Goal: Use online tool/utility: Utilize a website feature to perform a specific function

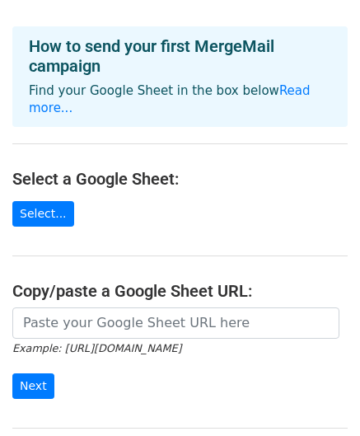
scroll to position [57, 0]
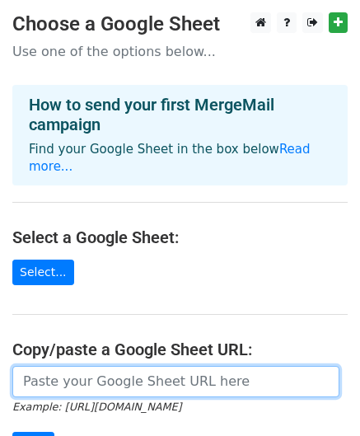
click at [88, 366] on input "url" at bounding box center [175, 381] width 327 height 31
paste input "[URL][DOMAIN_NAME]"
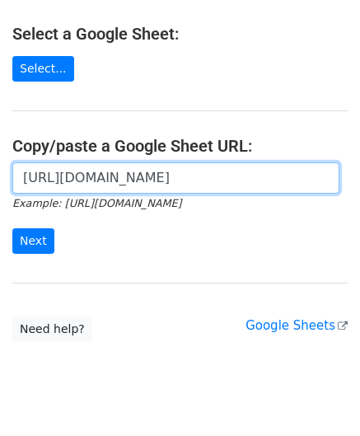
scroll to position [221, 0]
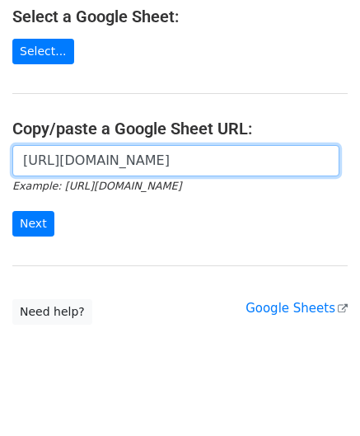
type input "[URL][DOMAIN_NAME]"
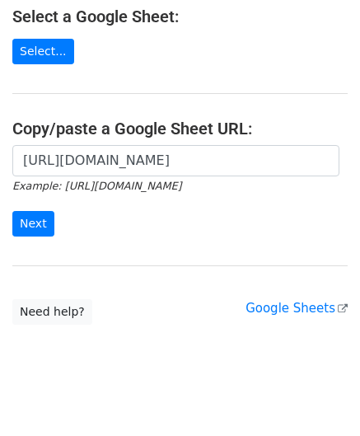
scroll to position [0, 0]
click at [38, 211] on input "Next" at bounding box center [33, 224] width 42 height 26
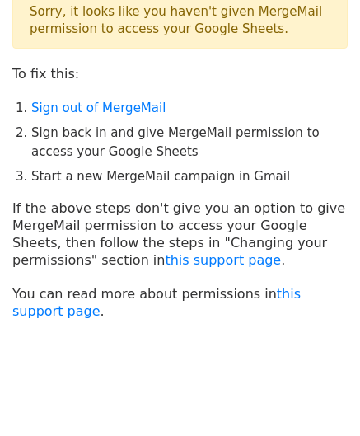
scroll to position [85, 0]
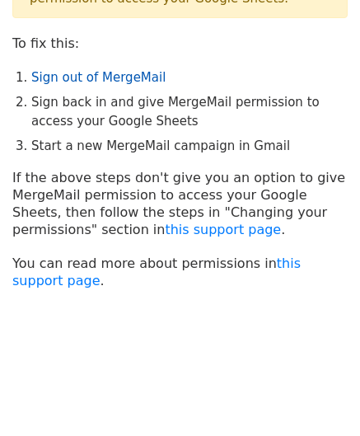
click at [112, 72] on link "Sign out of MergeMail" at bounding box center [98, 77] width 134 height 15
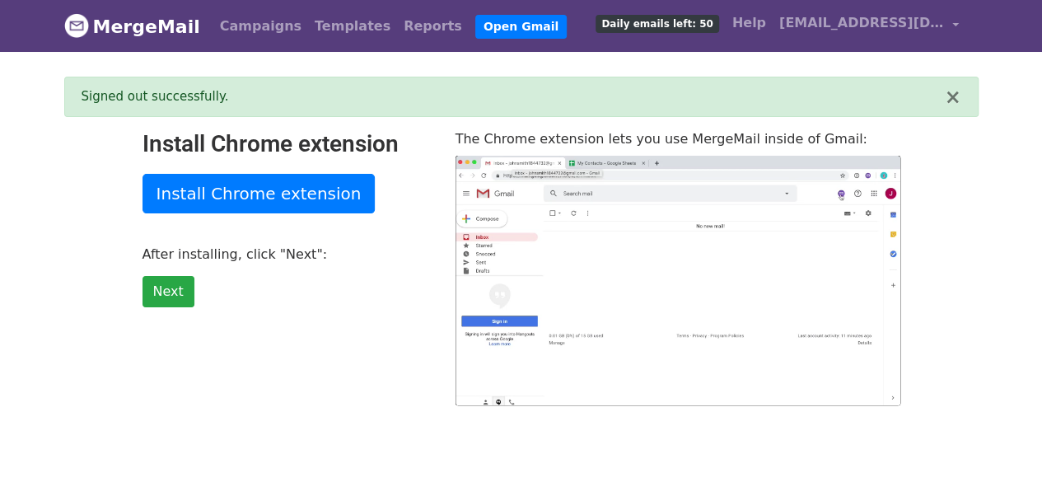
type input "29.42"
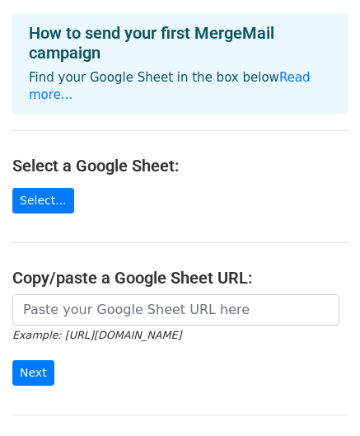
scroll to position [81, 0]
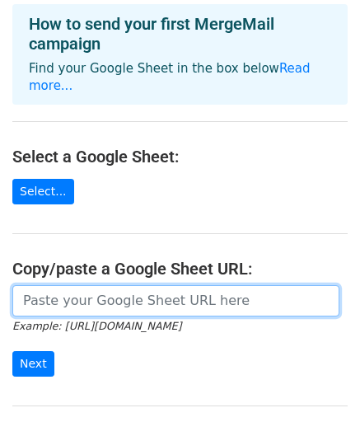
click at [108, 289] on input "url" at bounding box center [175, 300] width 327 height 31
paste input "[URL][DOMAIN_NAME]"
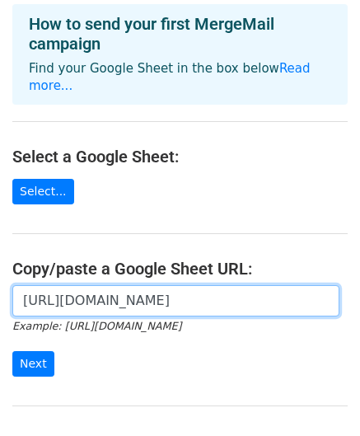
scroll to position [0, 341]
type input "[URL][DOMAIN_NAME]"
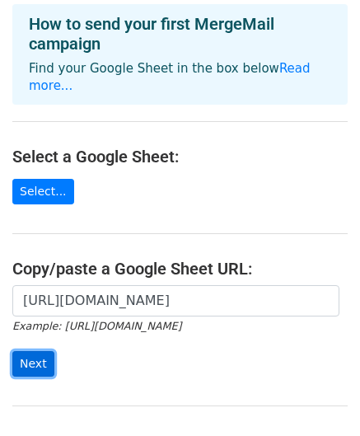
scroll to position [0, 0]
click at [28, 351] on input "Next" at bounding box center [33, 364] width 42 height 26
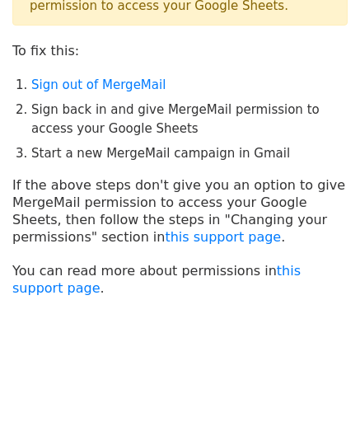
scroll to position [85, 0]
